Goal: Task Accomplishment & Management: Manage account settings

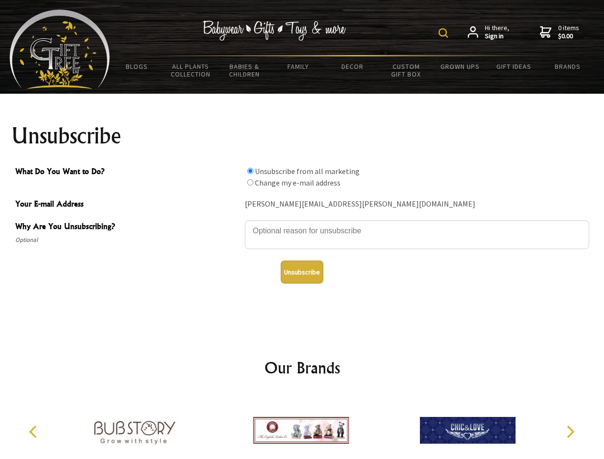
click at [444, 33] on img at bounding box center [443, 33] width 10 height 10
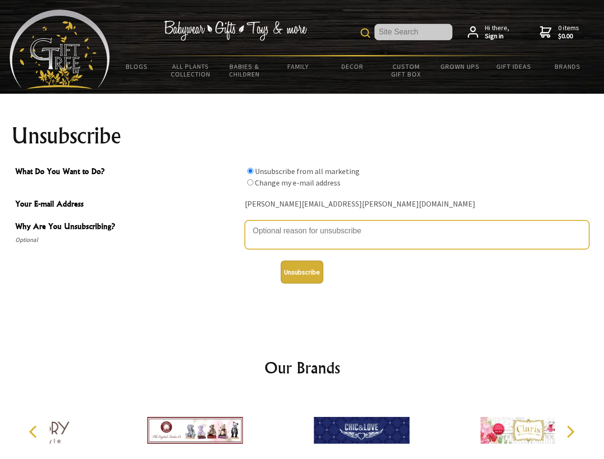
click at [302, 224] on textarea "Why Are You Unsubscribing?" at bounding box center [417, 234] width 344 height 29
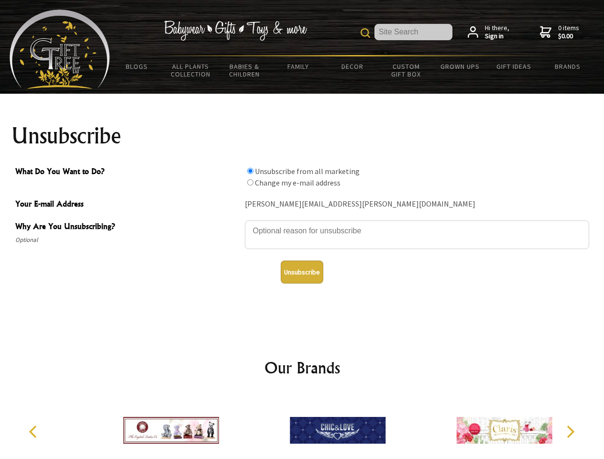
click at [250, 171] on input "What Do You Want to Do?" at bounding box center [250, 171] width 6 height 6
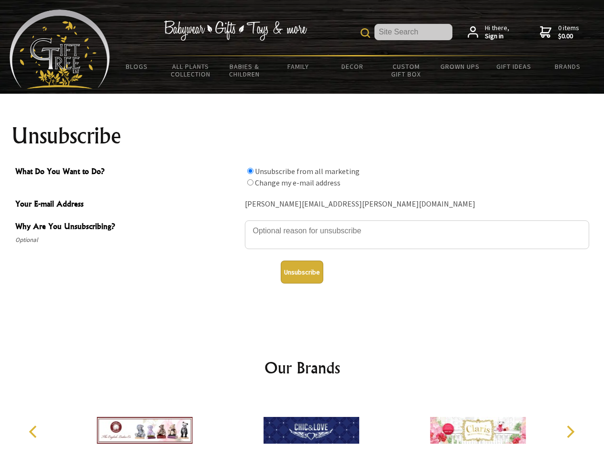
click at [250, 182] on input "What Do You Want to Do?" at bounding box center [250, 182] width 6 height 6
radio input "true"
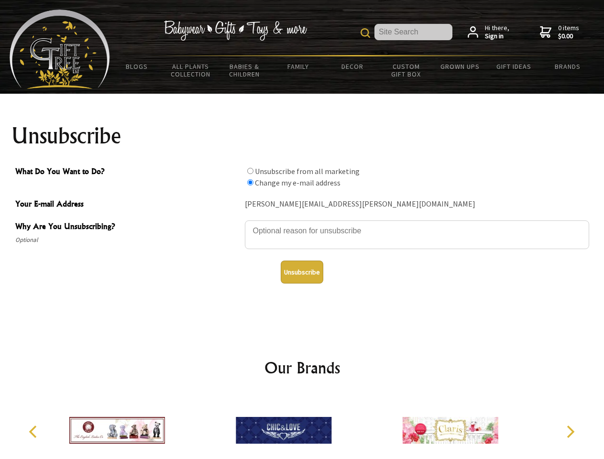
click at [302, 272] on button "Unsubscribe" at bounding box center [302, 271] width 43 height 23
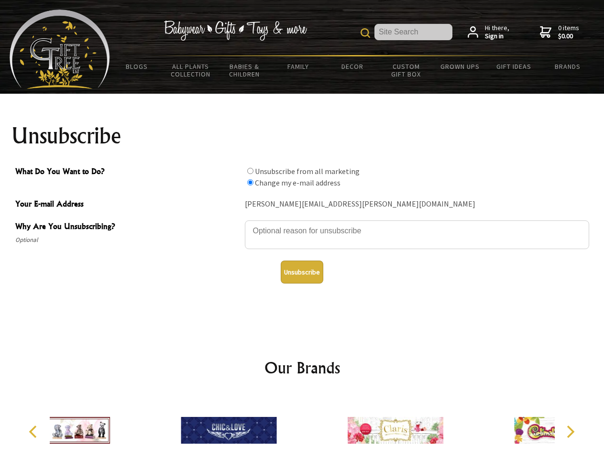
click at [302, 426] on div at bounding box center [228, 431] width 166 height 75
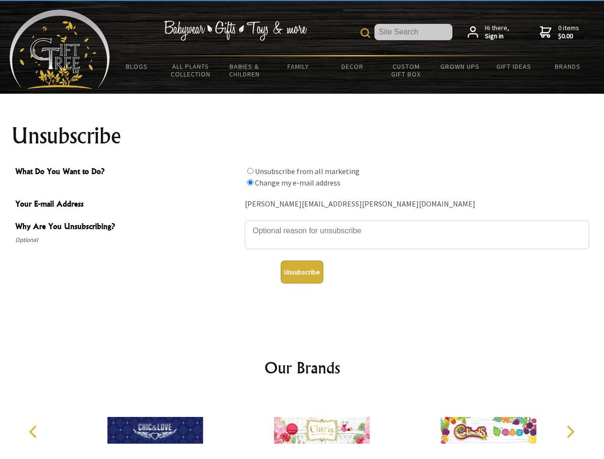
click at [34, 432] on icon "Previous" at bounding box center [34, 431] width 12 height 12
click at [570, 432] on icon "Next" at bounding box center [569, 431] width 12 height 12
